Goal: Obtain resource: Obtain resource

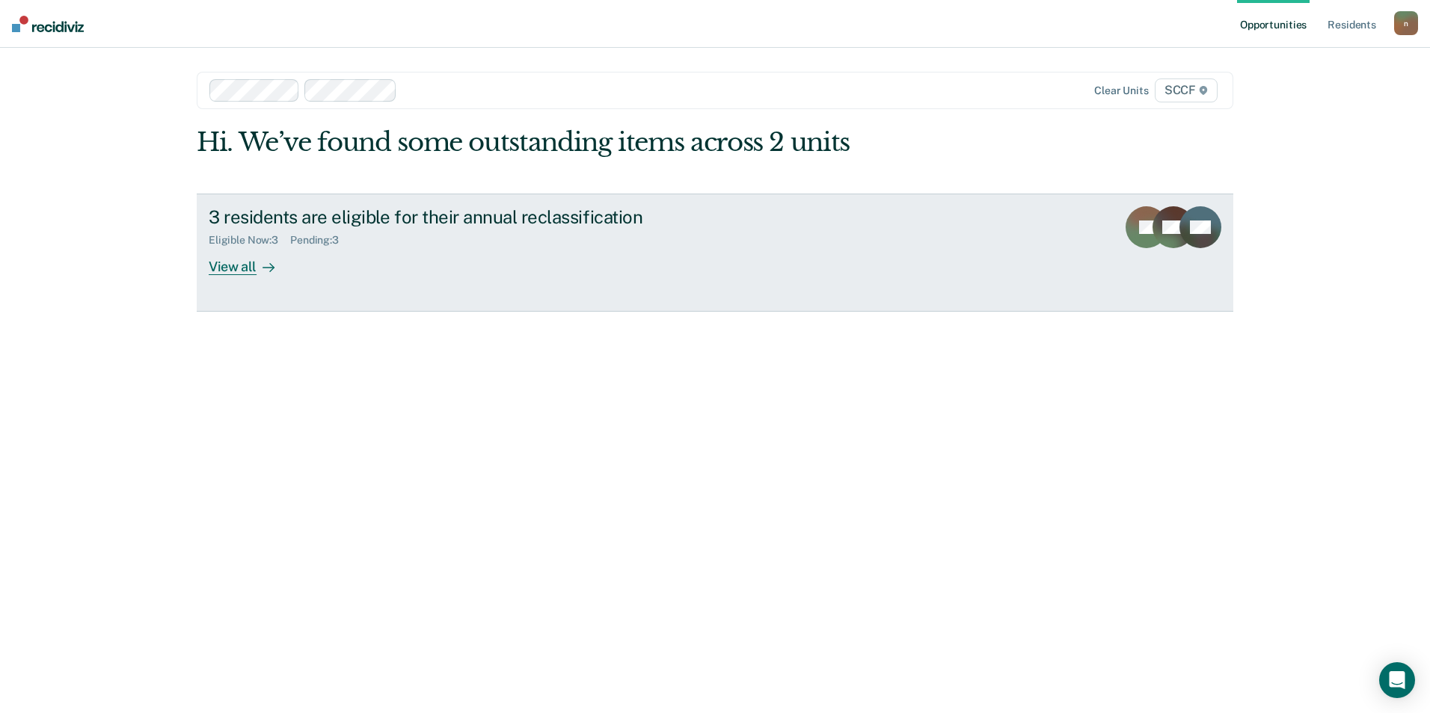
click at [262, 266] on icon at bounding box center [268, 268] width 12 height 12
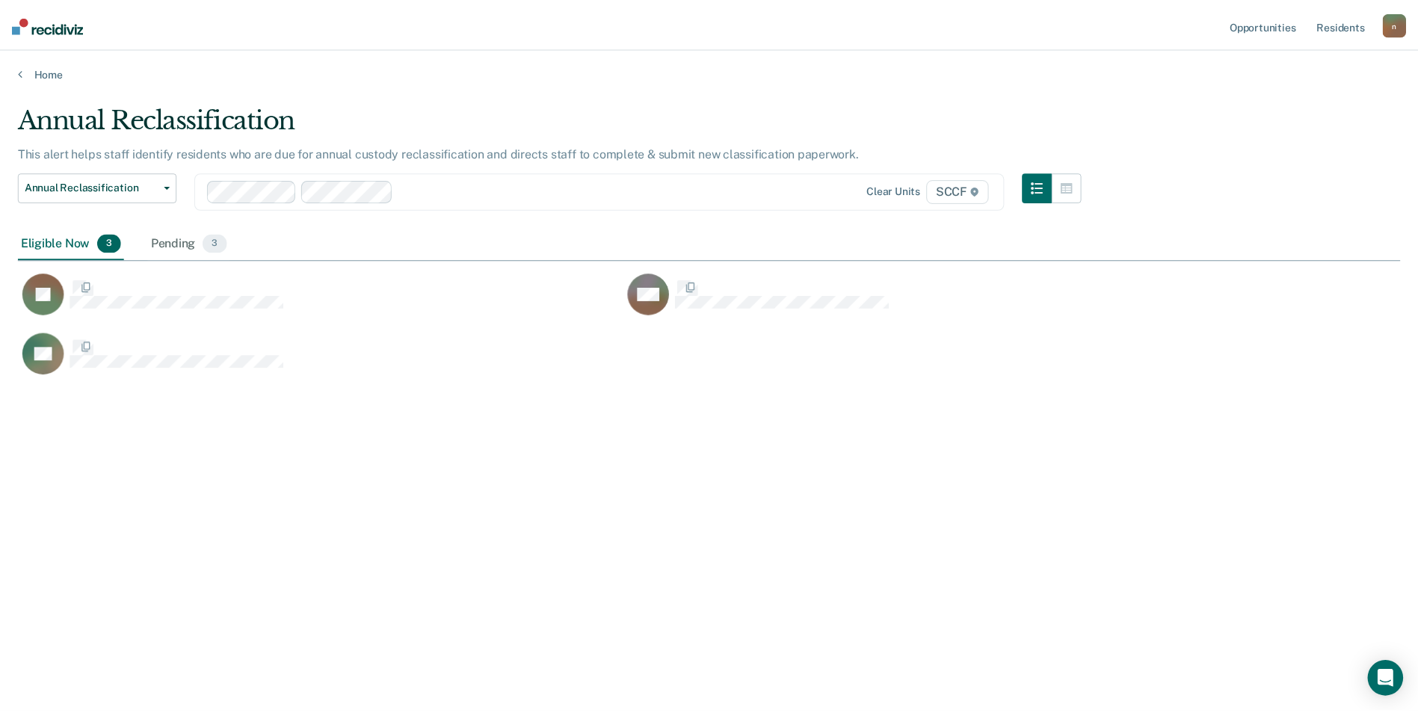
scroll to position [487, 1383]
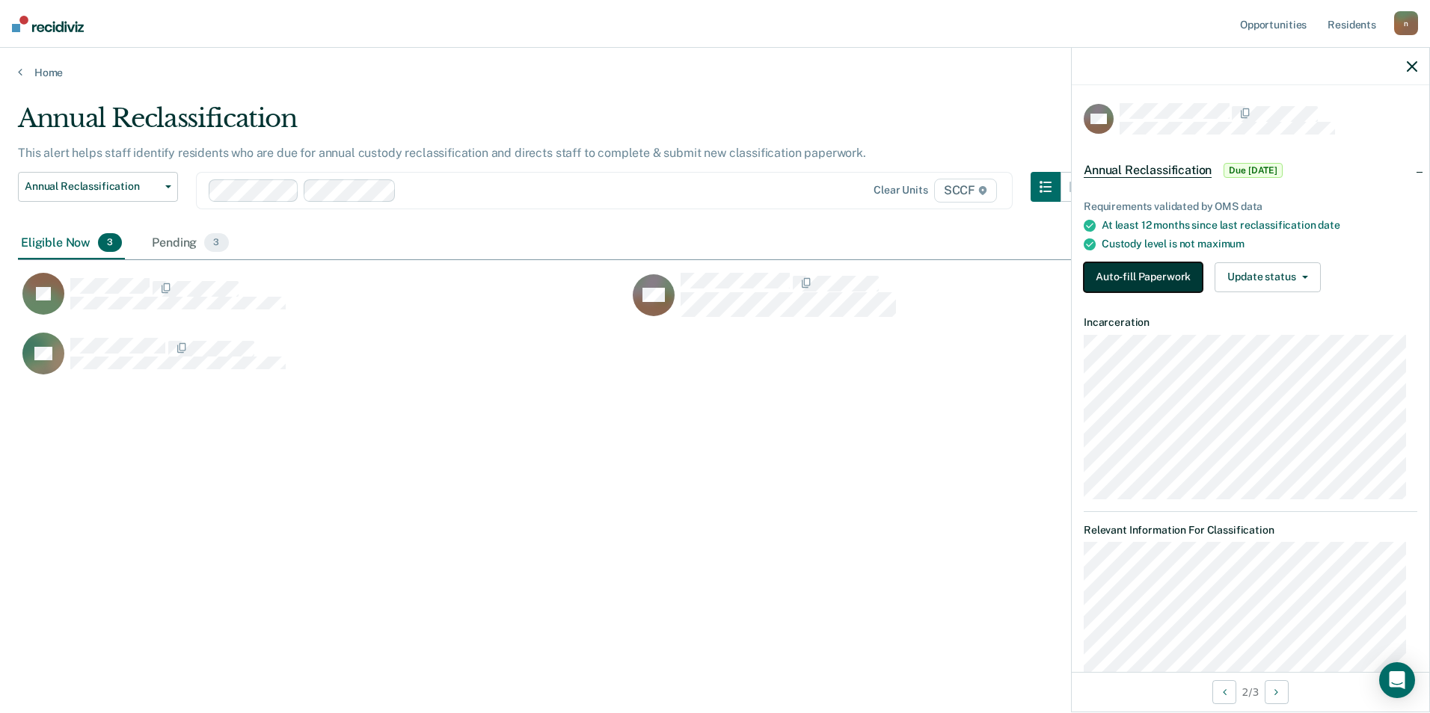
click at [1130, 272] on button "Auto-fill Paperwork" at bounding box center [1142, 277] width 119 height 30
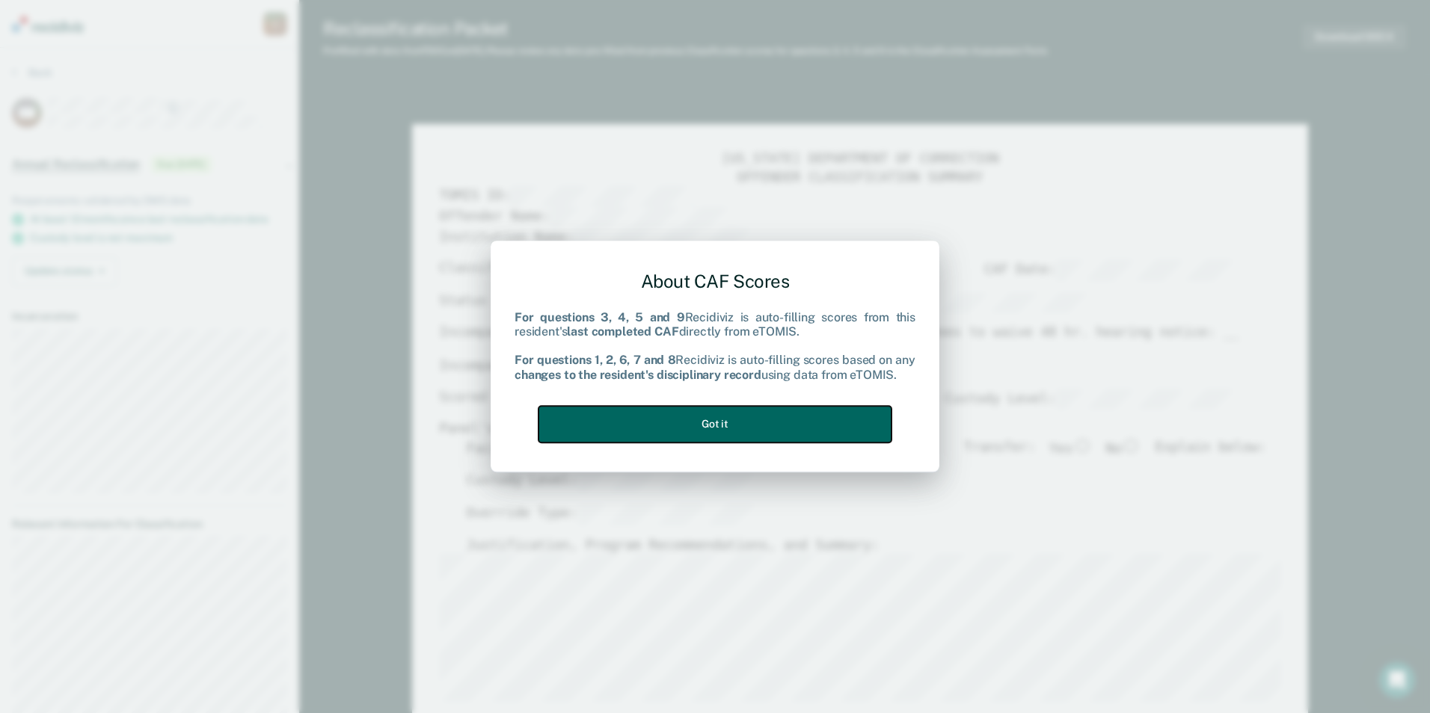
click at [764, 414] on button "Got it" at bounding box center [714, 424] width 353 height 37
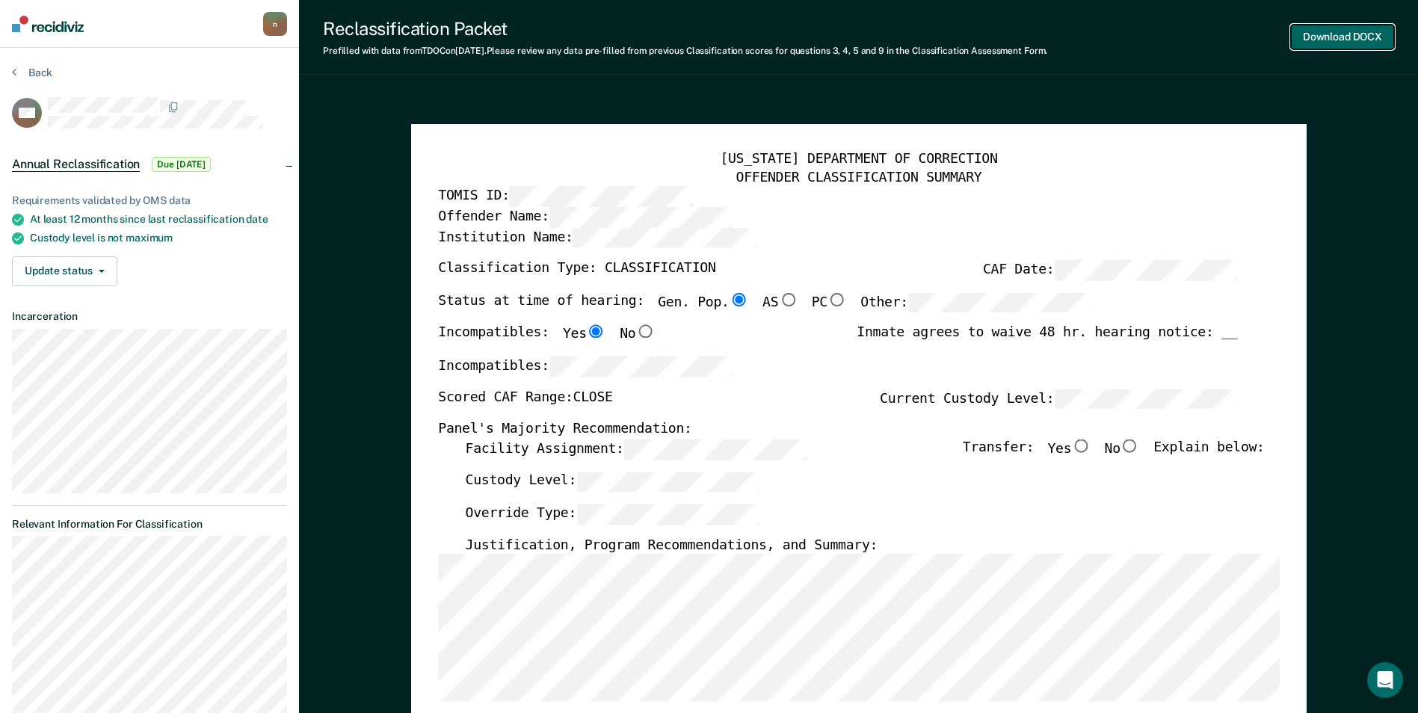
click at [1319, 34] on button "Download DOCX" at bounding box center [1342, 37] width 103 height 25
type textarea "x"
